Goal: Information Seeking & Learning: Learn about a topic

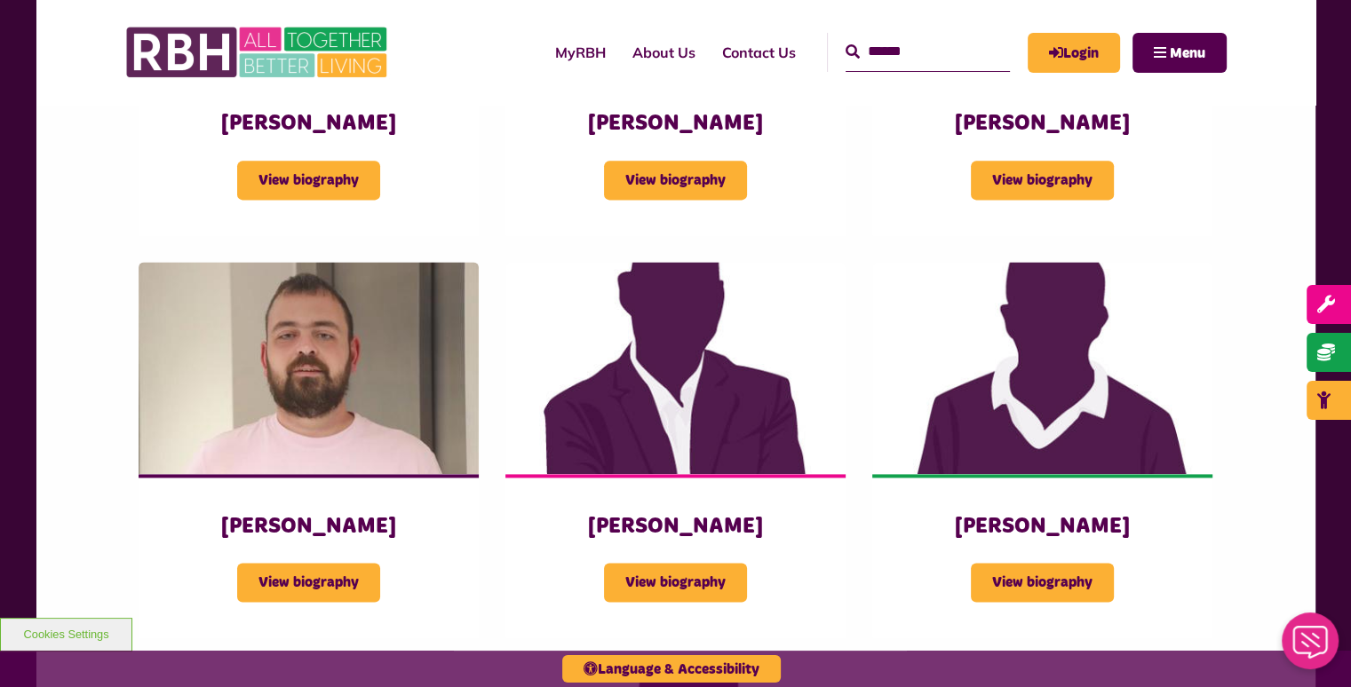
scroll to position [2346, 0]
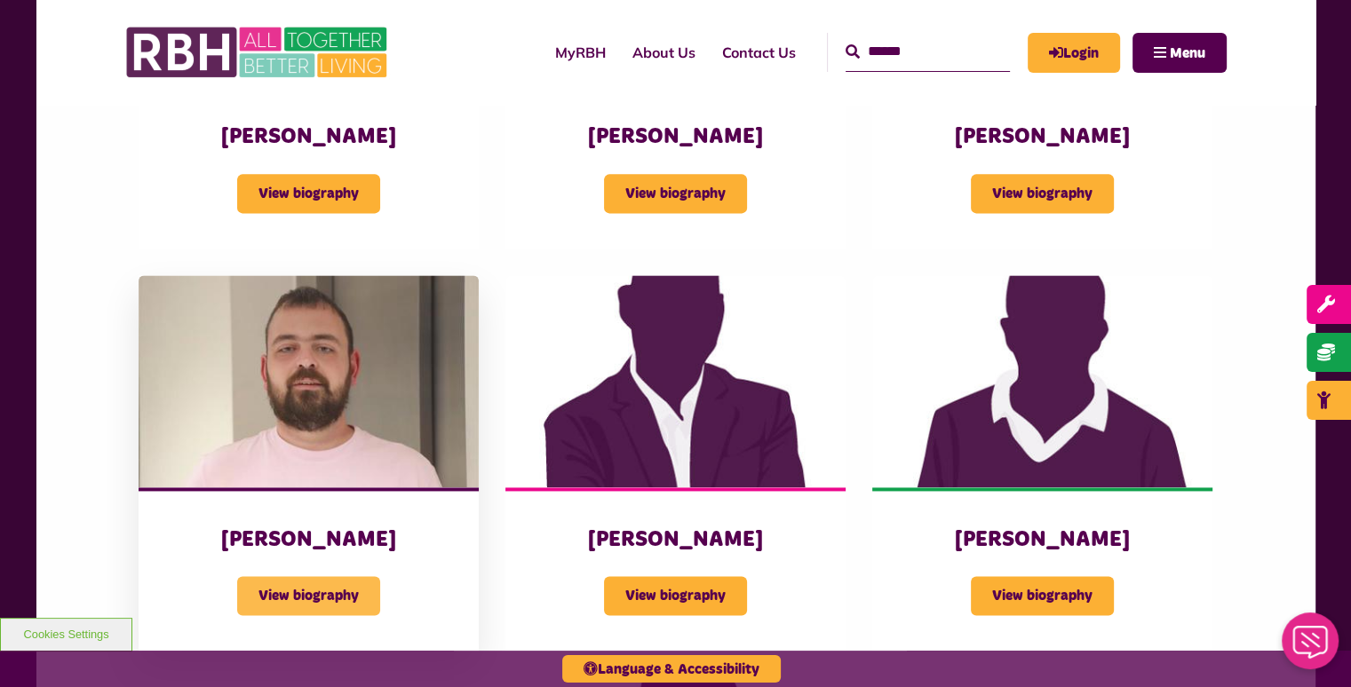
click at [298, 587] on span "View biography" at bounding box center [308, 595] width 143 height 39
